Goal: Task Accomplishment & Management: Complete application form

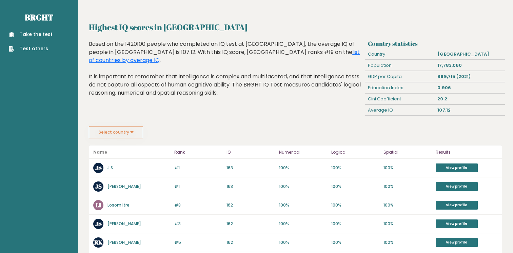
click at [110, 165] on link "J S" at bounding box center [109, 168] width 5 height 6
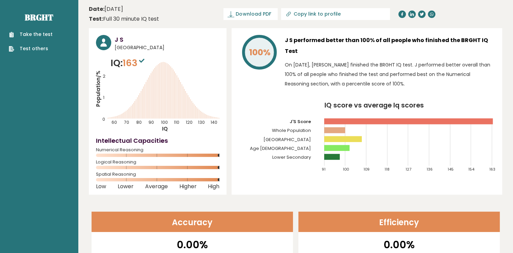
click at [35, 35] on link "Take the test" at bounding box center [31, 34] width 44 height 7
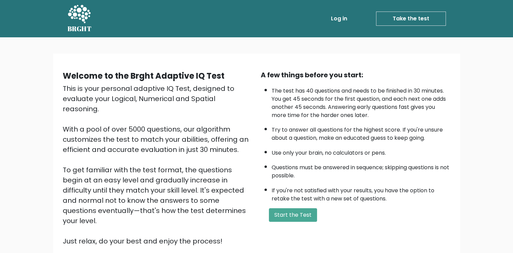
scroll to position [57, 0]
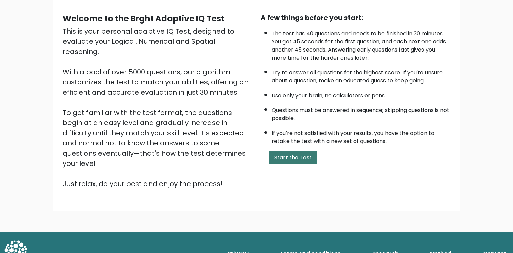
click at [289, 151] on button "Start the Test" at bounding box center [293, 158] width 48 height 14
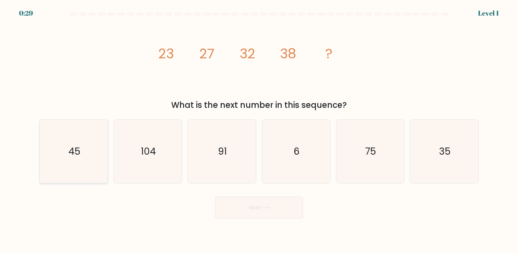
click at [58, 144] on icon "45" at bounding box center [73, 151] width 63 height 63
click at [259, 130] on input "a. 45" at bounding box center [259, 127] width 0 height 3
radio input "true"
click at [242, 212] on button "Next" at bounding box center [259, 208] width 88 height 22
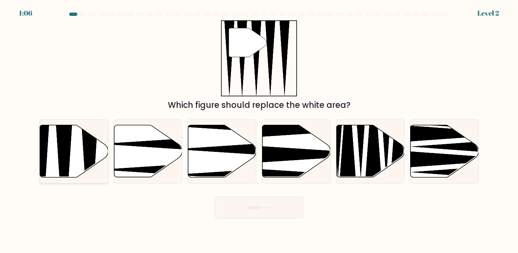
click at [59, 147] on icon at bounding box center [64, 179] width 18 height 135
click at [259, 130] on input "a." at bounding box center [259, 127] width 0 height 3
radio input "true"
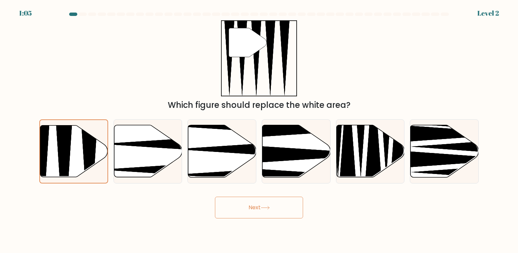
click at [268, 209] on icon at bounding box center [265, 208] width 9 height 4
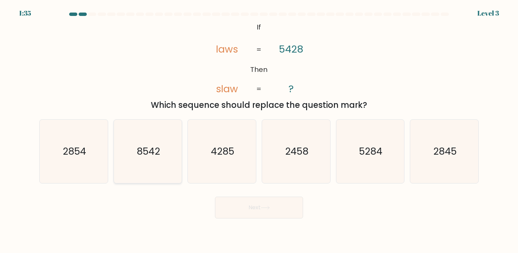
click at [149, 151] on text "8542" at bounding box center [148, 151] width 23 height 13
click at [259, 130] on input "b. 8542" at bounding box center [259, 127] width 0 height 3
radio input "true"
click at [249, 210] on button "Next" at bounding box center [259, 208] width 88 height 22
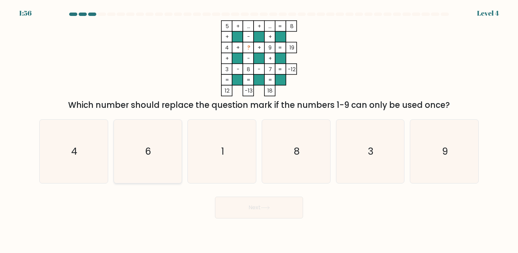
click at [142, 142] on icon "6" at bounding box center [147, 151] width 63 height 63
click at [259, 130] on input "b. 6" at bounding box center [259, 127] width 0 height 3
radio input "true"
click at [265, 208] on icon at bounding box center [265, 208] width 9 height 4
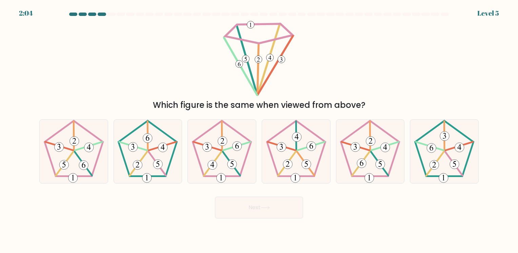
click at [197, 117] on div "a. b. c." at bounding box center [259, 148] width 445 height 69
click at [213, 132] on icon at bounding box center [221, 151] width 63 height 63
click at [259, 130] on input "c." at bounding box center [259, 127] width 0 height 3
radio input "true"
click at [251, 210] on button "Next" at bounding box center [259, 208] width 88 height 22
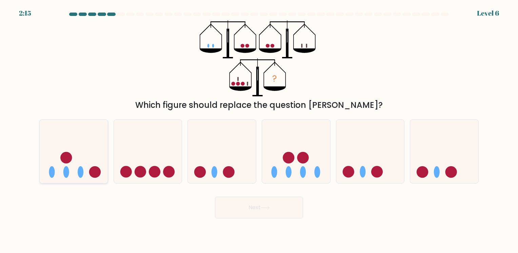
click at [97, 143] on icon at bounding box center [74, 151] width 68 height 56
click at [259, 130] on input "a." at bounding box center [259, 127] width 0 height 3
radio input "true"
click at [272, 206] on button "Next" at bounding box center [259, 208] width 88 height 22
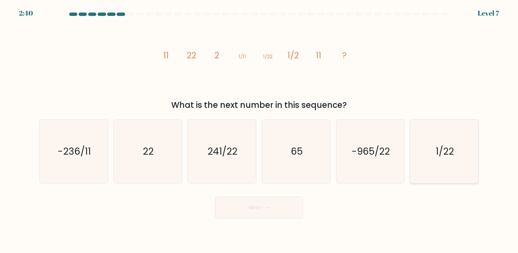
click at [467, 160] on icon "1/22" at bounding box center [444, 151] width 63 height 63
click at [259, 130] on input "f. 1/22" at bounding box center [259, 127] width 0 height 3
radio input "true"
click at [230, 206] on button "Next" at bounding box center [259, 208] width 88 height 22
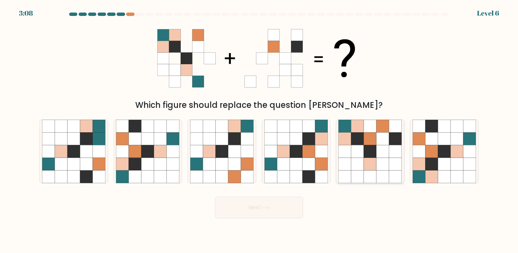
click at [361, 150] on icon at bounding box center [357, 151] width 13 height 13
click at [259, 130] on input "e." at bounding box center [259, 127] width 0 height 3
radio input "true"
click at [232, 202] on button "Next" at bounding box center [259, 208] width 88 height 22
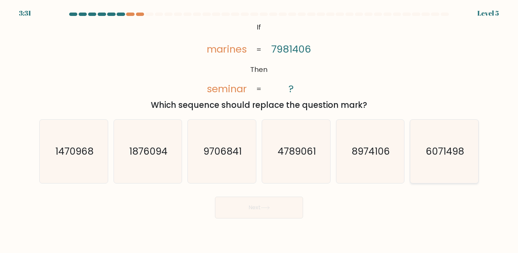
click at [452, 149] on text "6071498" at bounding box center [445, 151] width 38 height 13
click at [259, 130] on input "f. 6071498" at bounding box center [259, 127] width 0 height 3
radio input "true"
click at [263, 204] on button "Next" at bounding box center [259, 208] width 88 height 22
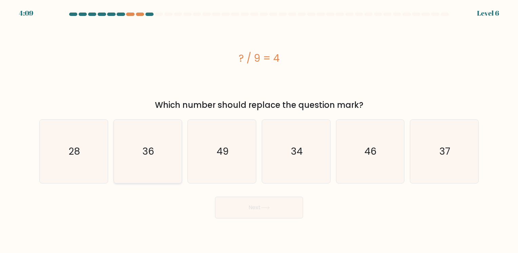
click at [131, 137] on icon "36" at bounding box center [147, 151] width 63 height 63
click at [259, 130] on input "b. 36" at bounding box center [259, 127] width 0 height 3
radio input "true"
click at [255, 197] on button "Next" at bounding box center [259, 208] width 88 height 22
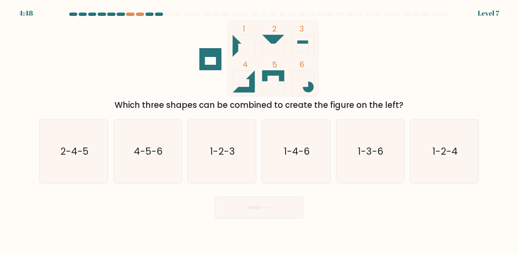
click at [496, 14] on form at bounding box center [259, 116] width 518 height 206
